Goal: Transaction & Acquisition: Purchase product/service

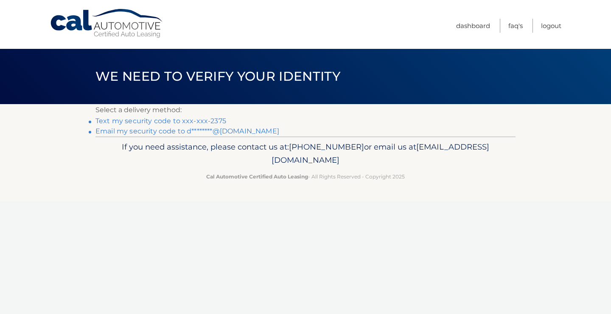
click at [166, 120] on link "Text my security code to xxx-xxx-2375" at bounding box center [161, 121] width 131 height 8
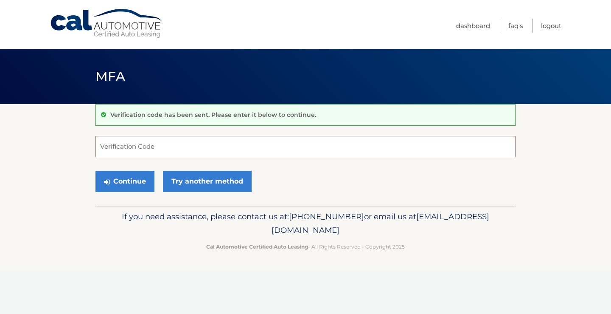
click at [147, 146] on input "Verification Code" at bounding box center [306, 146] width 420 height 21
type input "910072"
click at [121, 180] on button "Continue" at bounding box center [125, 181] width 59 height 21
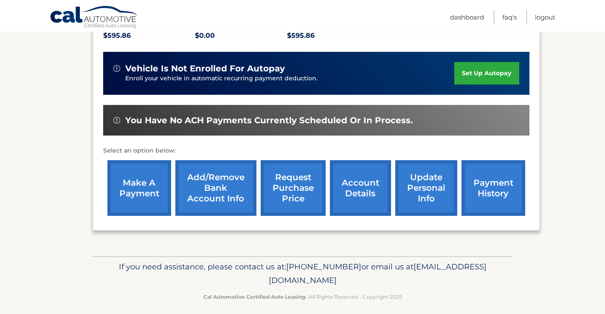
scroll to position [201, 0]
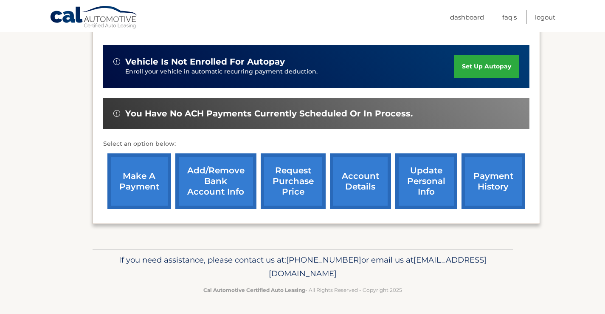
click at [137, 177] on link "make a payment" at bounding box center [139, 181] width 64 height 56
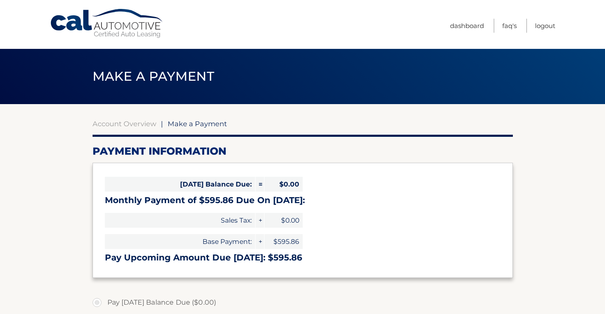
select select "NDhhNjMxYzItYWQ4Zi00NmY3LWJiYjctNWQwNmExNTA2NzIw"
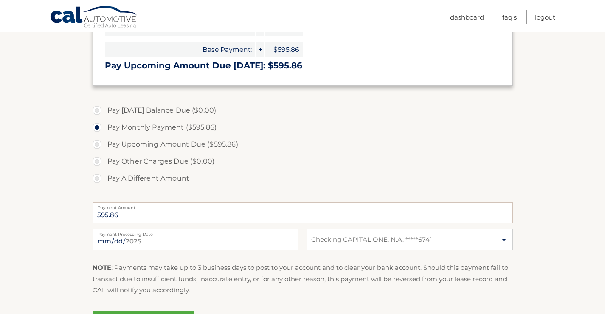
scroll to position [212, 0]
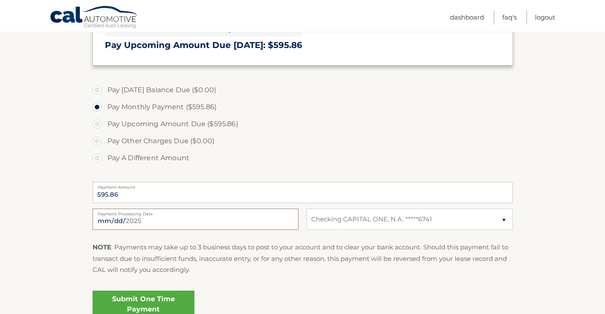
click at [142, 222] on input "[DATE]" at bounding box center [196, 218] width 206 height 21
type input "[DATE]"
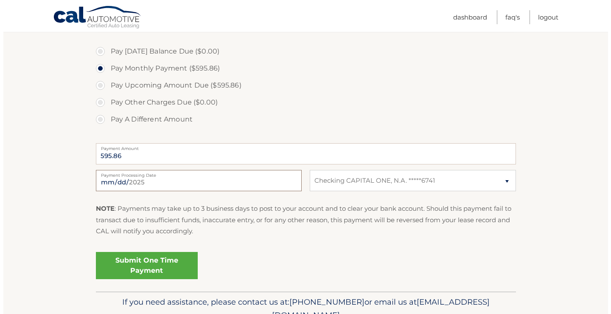
scroll to position [293, 0]
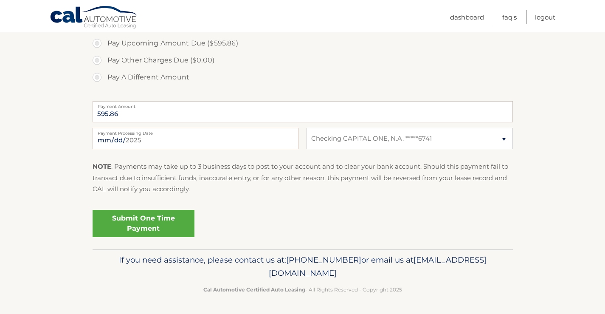
click at [143, 219] on link "Submit One Time Payment" at bounding box center [144, 223] width 102 height 27
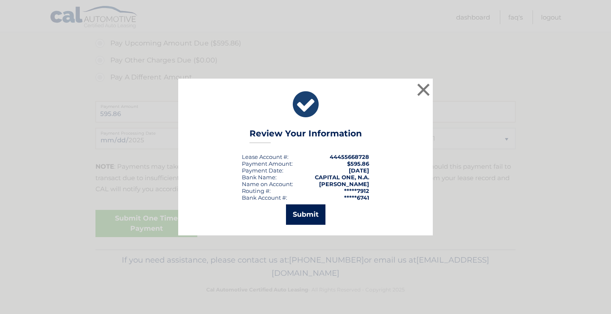
click at [305, 216] on button "Submit" at bounding box center [305, 214] width 39 height 20
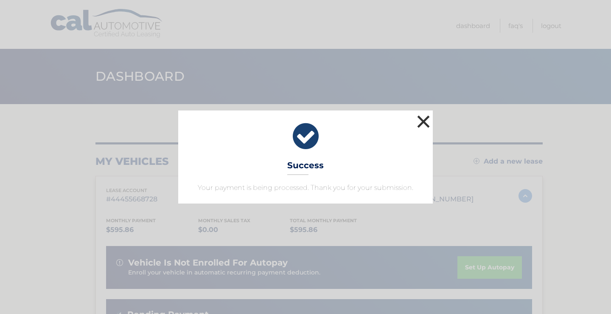
click at [426, 121] on button "×" at bounding box center [423, 121] width 17 height 17
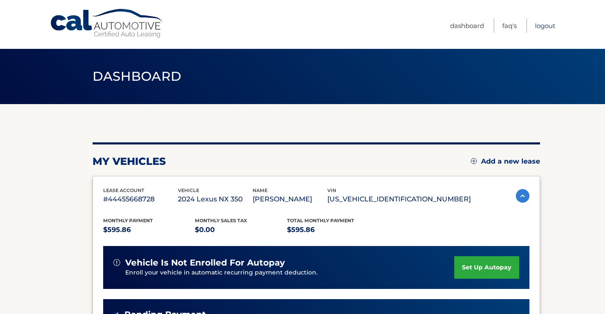
click at [549, 25] on link "Logout" at bounding box center [545, 26] width 20 height 14
